Goal: Find specific page/section: Find specific page/section

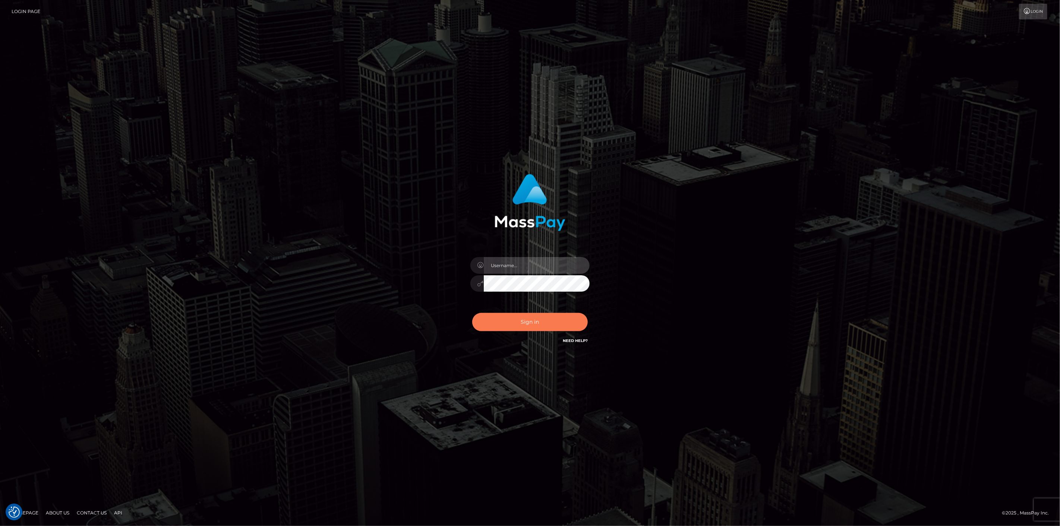
type input "scott.cm"
click at [543, 322] on button "Sign in" at bounding box center [530, 322] width 116 height 18
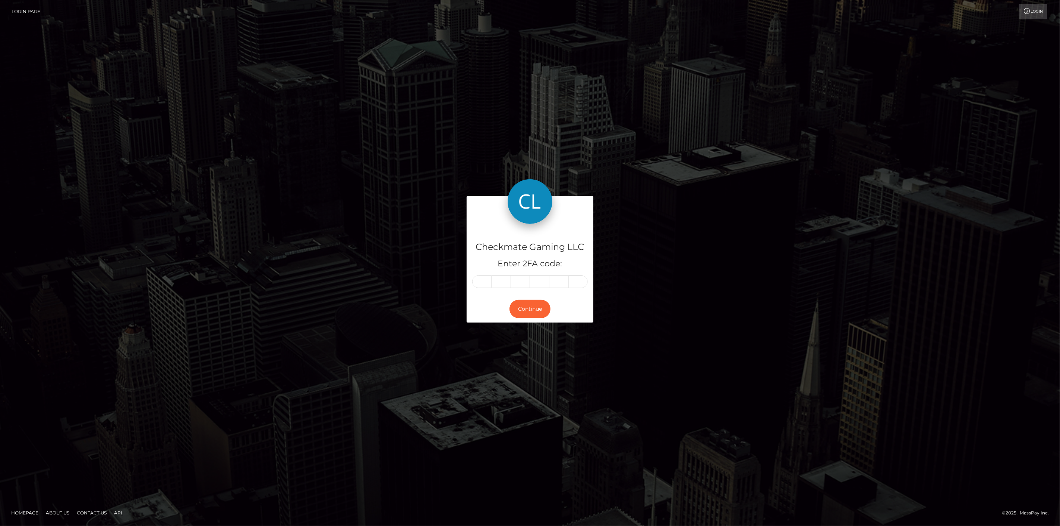
click at [480, 281] on input "text" at bounding box center [481, 281] width 19 height 13
type input "2"
type input "8"
type input "3"
type input "7"
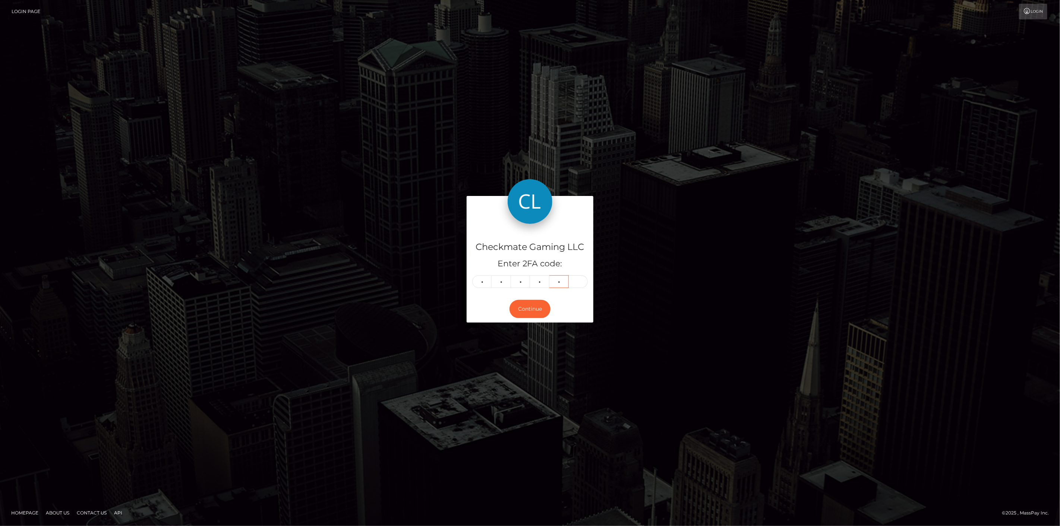
type input "1"
type input "4"
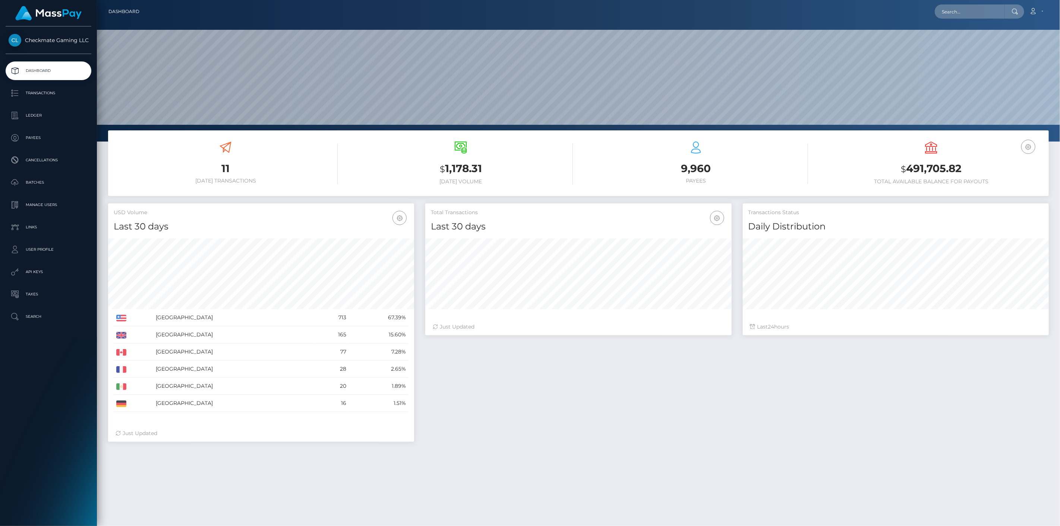
scroll to position [132, 306]
click at [46, 139] on p "Payees" at bounding box center [49, 137] width 80 height 11
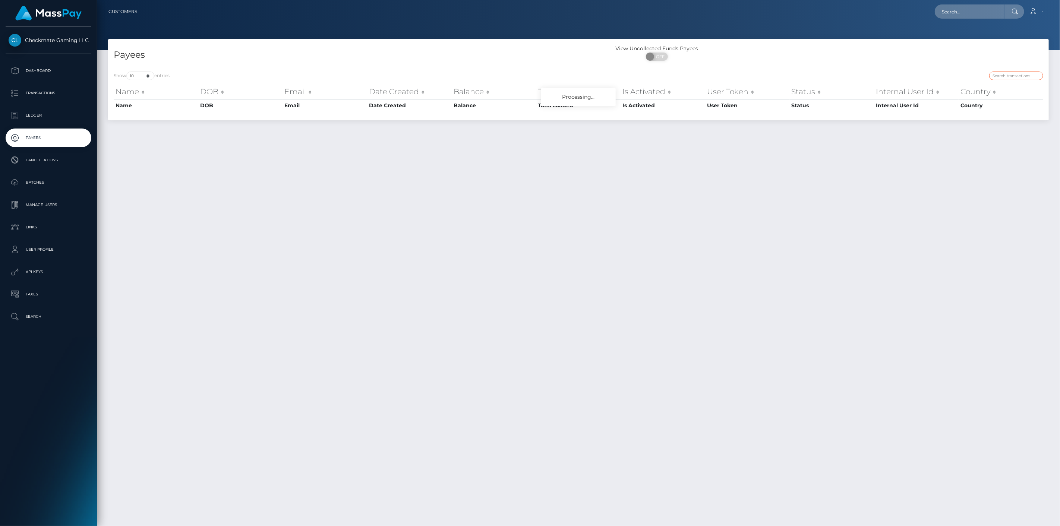
paste input "1043356"
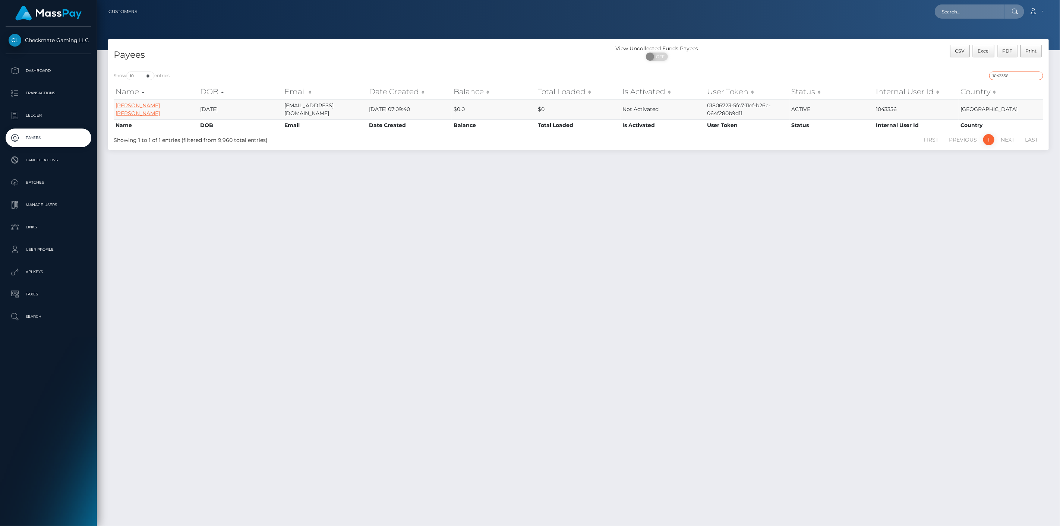
type input "1043356"
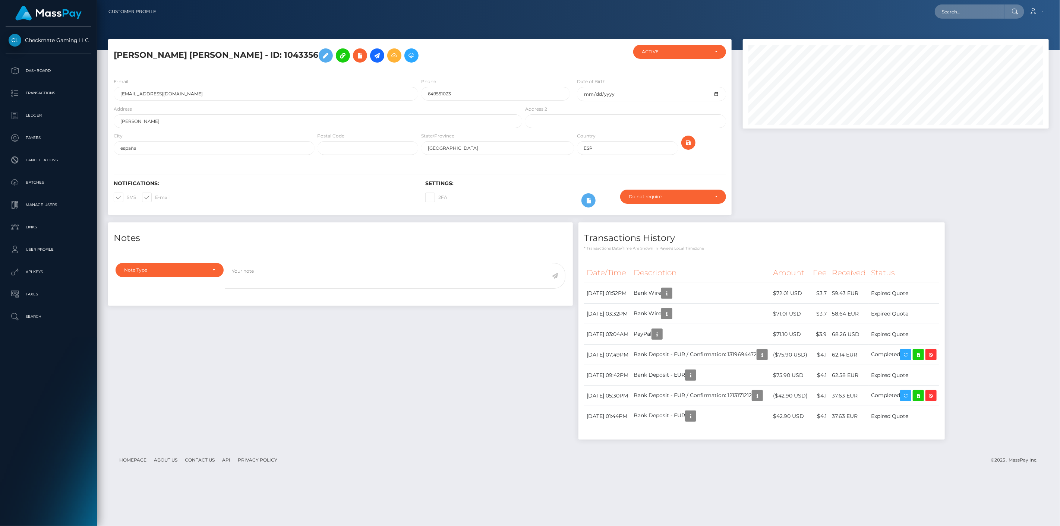
scroll to position [89, 306]
